Goal: Task Accomplishment & Management: Use online tool/utility

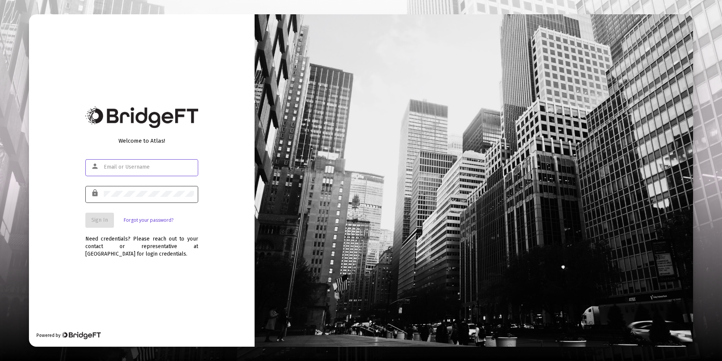
type input "[PERSON_NAME][EMAIL_ADDRESS][DOMAIN_NAME]"
click at [130, 190] on div at bounding box center [149, 193] width 90 height 18
click at [103, 223] on button "Sign In" at bounding box center [99, 220] width 29 height 15
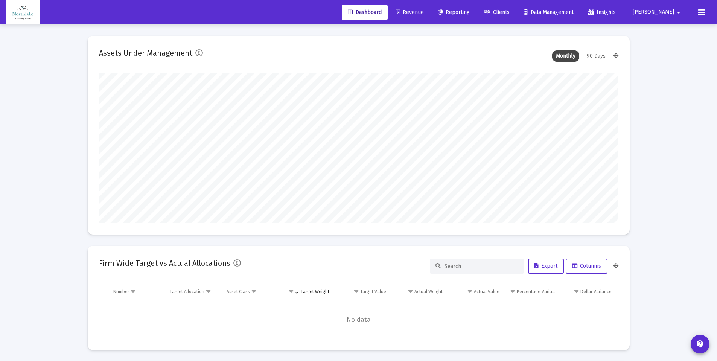
type input "[DATE]"
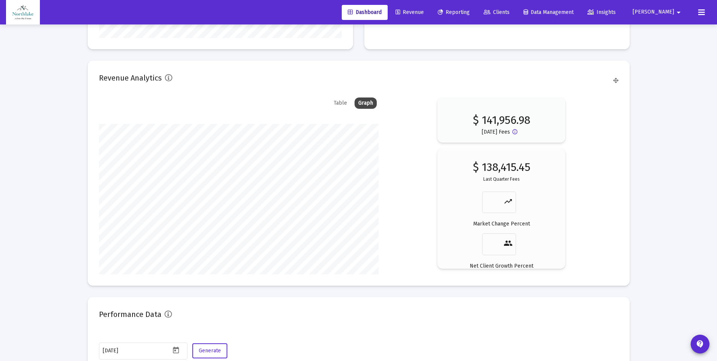
scroll to position [1118, 0]
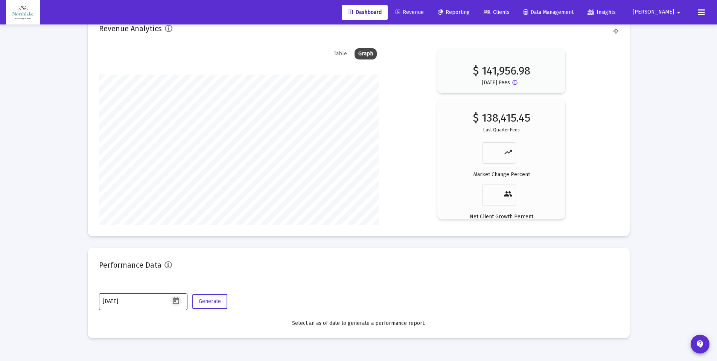
click at [178, 303] on icon "Open calendar" at bounding box center [176, 300] width 6 height 7
click at [179, 175] on button "Previous month" at bounding box center [181, 174] width 15 height 15
click at [178, 175] on button "Previous month" at bounding box center [181, 174] width 15 height 15
click at [169, 282] on div "31" at bounding box center [170, 284] width 14 height 14
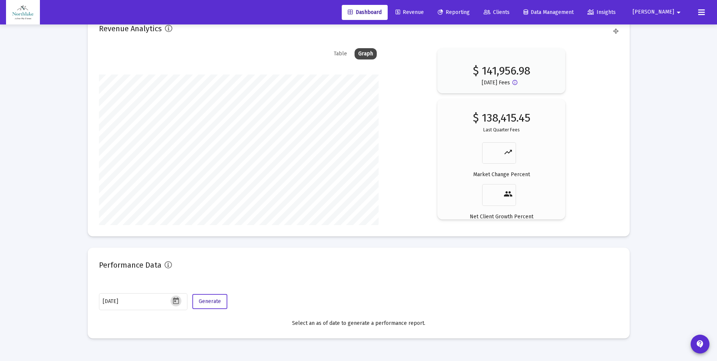
click at [207, 300] on span "Generate" at bounding box center [210, 301] width 22 height 6
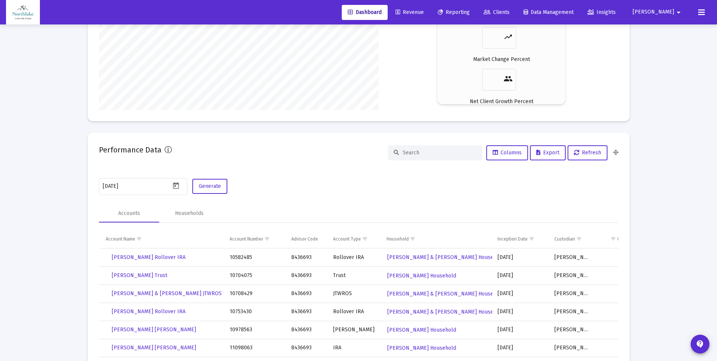
scroll to position [1288, 0]
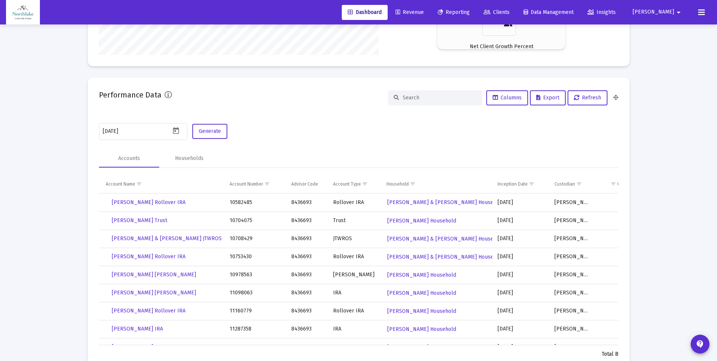
click at [306, 119] on mat-card "Performance Data Columns Export Refresh [DATE] Generate Accounts Households Acc…" at bounding box center [359, 225] width 542 height 297
click at [549, 95] on span "Export" at bounding box center [547, 97] width 23 height 6
click at [191, 158] on div "Households" at bounding box center [189, 159] width 29 height 8
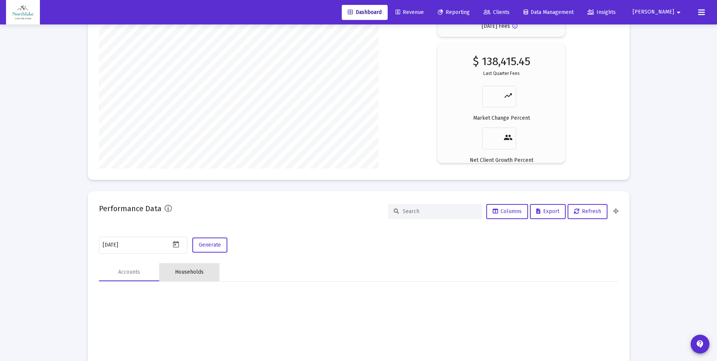
scroll to position [1192, 0]
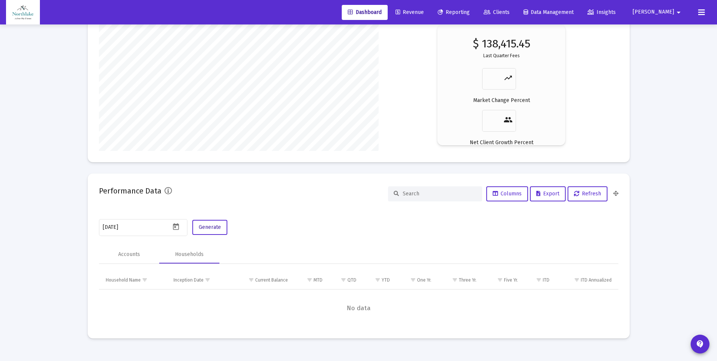
click at [214, 225] on span "Generate" at bounding box center [210, 227] width 22 height 6
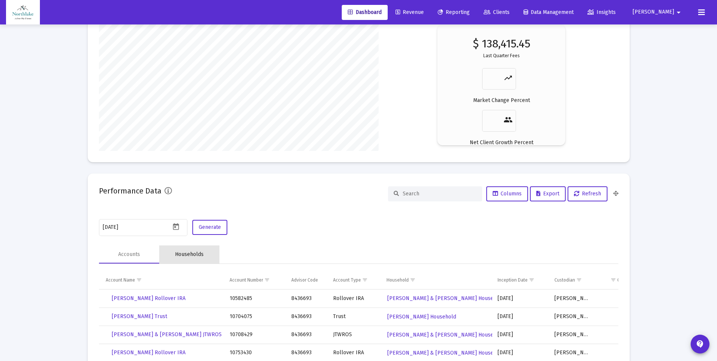
click at [192, 249] on div "Households" at bounding box center [189, 254] width 60 height 18
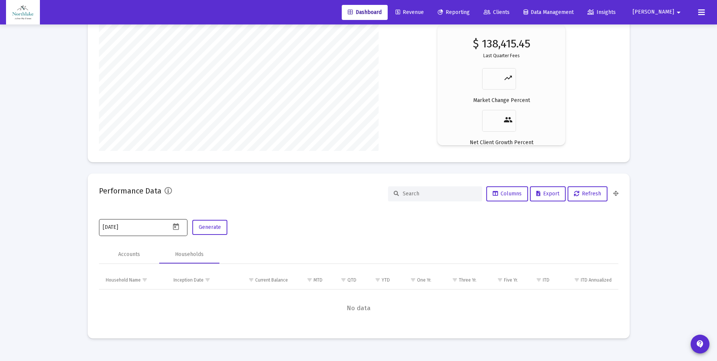
click at [182, 225] on div at bounding box center [176, 226] width 13 height 11
click at [173, 226] on icon "Open calendar" at bounding box center [176, 227] width 8 height 8
click at [199, 102] on button "Next month" at bounding box center [198, 100] width 15 height 15
click at [107, 206] on div "31" at bounding box center [110, 210] width 14 height 14
click at [219, 225] on span "Generate" at bounding box center [210, 227] width 22 height 6
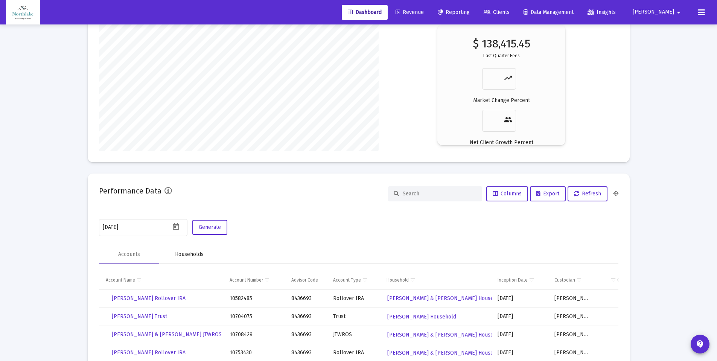
click at [180, 250] on div "Households" at bounding box center [189, 254] width 29 height 8
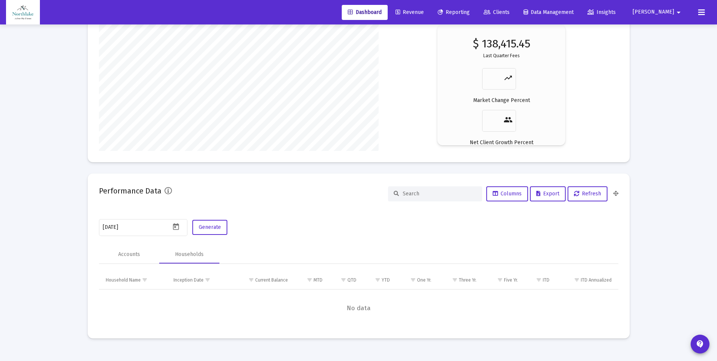
drag, startPoint x: 304, startPoint y: 328, endPoint x: 360, endPoint y: 325, distance: 55.8
click at [360, 325] on mat-card "Performance Data Columns Export Refresh [DATE] Generate Accounts Households Hou…" at bounding box center [359, 255] width 542 height 165
click at [120, 254] on div "Accounts" at bounding box center [129, 254] width 22 height 8
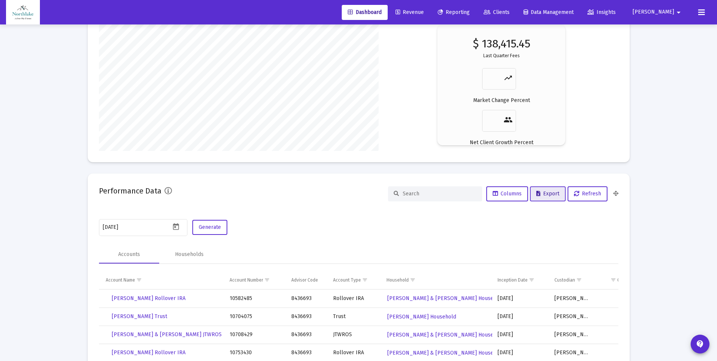
click at [548, 195] on span "Export" at bounding box center [547, 193] width 23 height 6
click at [363, 235] on div "[DATE] Generate" at bounding box center [358, 228] width 519 height 20
click at [175, 228] on icon "Open calendar" at bounding box center [176, 226] width 6 height 7
click at [199, 100] on button "Next month" at bounding box center [198, 100] width 15 height 15
click at [140, 209] on div "30" at bounding box center [140, 210] width 14 height 14
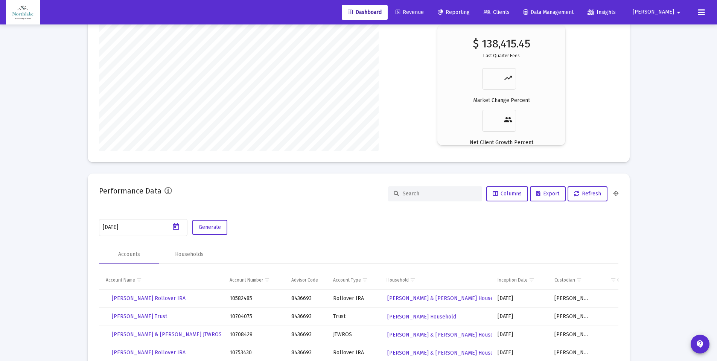
type input "[DATE]"
click at [216, 228] on span "Generate" at bounding box center [210, 227] width 22 height 6
click at [543, 194] on span "Export" at bounding box center [547, 193] width 23 height 6
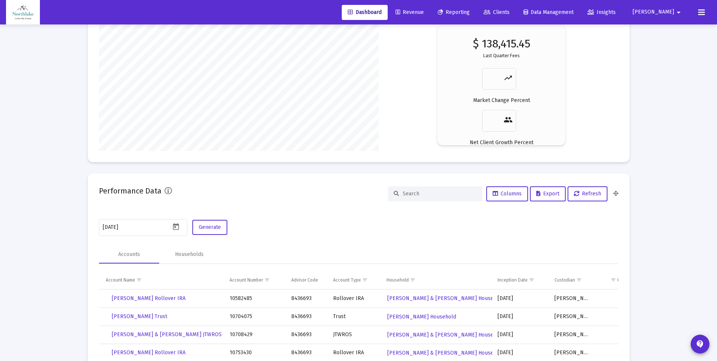
click at [181, 250] on div "Households" at bounding box center [189, 254] width 29 height 8
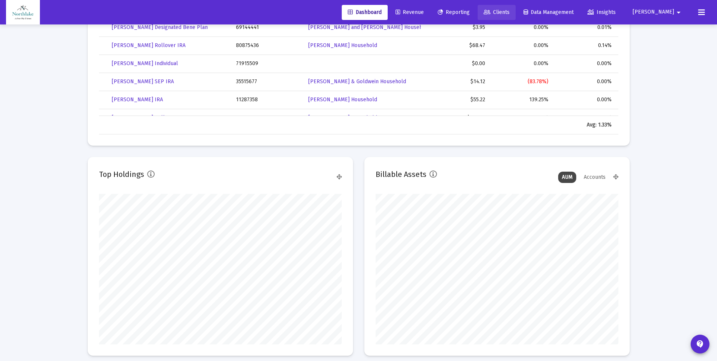
click at [509, 12] on span "Clients" at bounding box center [496, 12] width 26 height 6
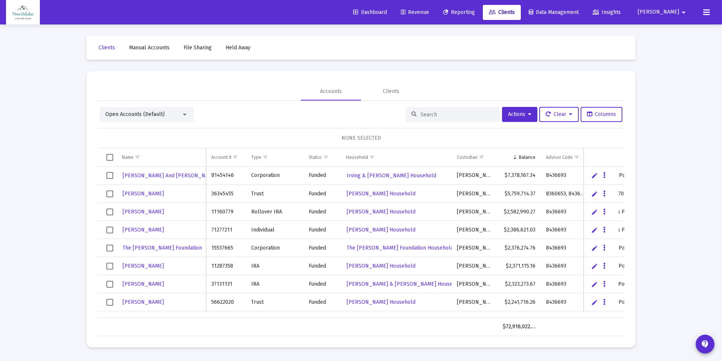
click at [171, 113] on div "Open Accounts (Default)" at bounding box center [143, 115] width 76 height 8
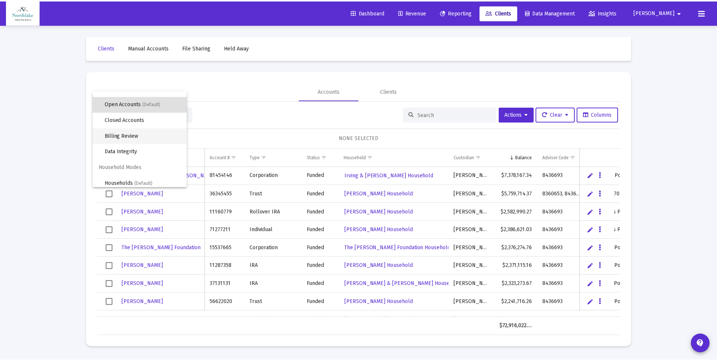
scroll to position [14, 0]
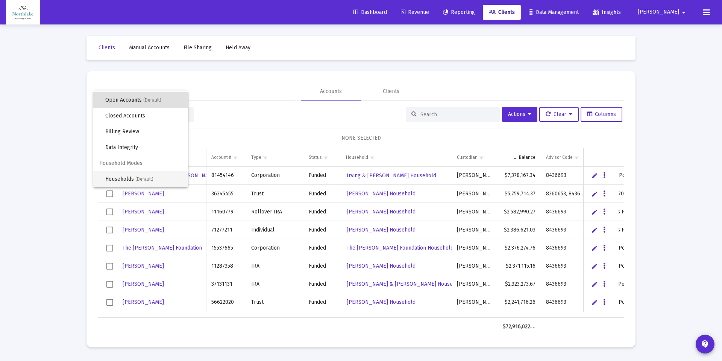
click at [133, 179] on span "Households (Default)" at bounding box center [143, 179] width 77 height 16
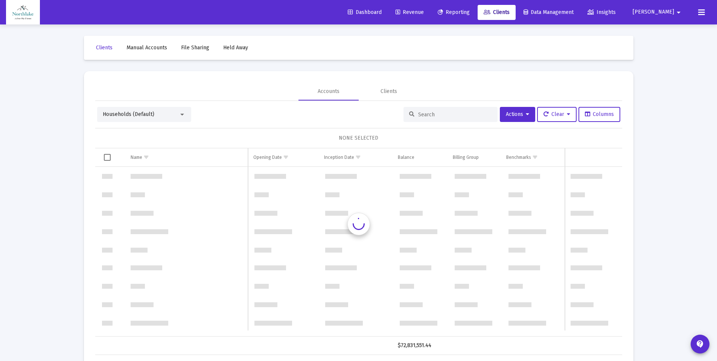
scroll to position [1046, 0]
